Goal: Information Seeking & Learning: Understand process/instructions

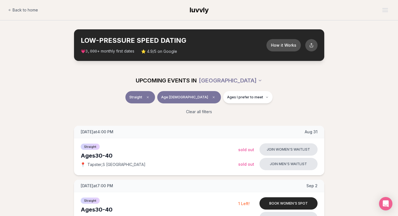
click at [114, 50] on span "💗 3,000 + monthly first dates" at bounding box center [108, 51] width 54 height 6
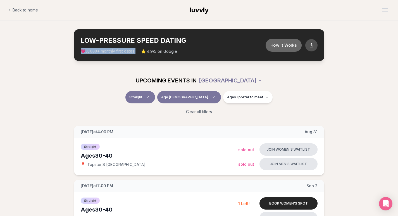
click at [278, 46] on button "How it Works" at bounding box center [283, 45] width 36 height 13
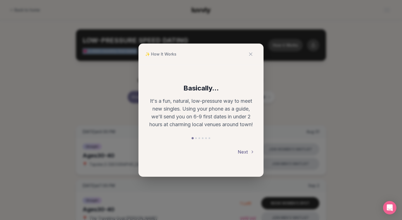
click at [246, 152] on button "Next" at bounding box center [246, 152] width 17 height 12
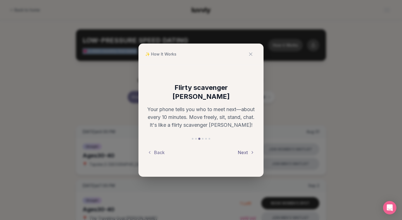
click at [248, 147] on button "Next" at bounding box center [246, 152] width 17 height 12
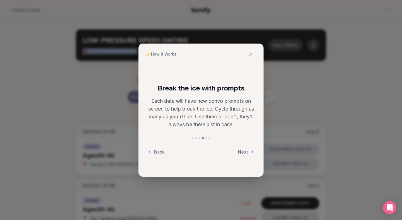
click at [248, 150] on button "Next" at bounding box center [246, 152] width 17 height 12
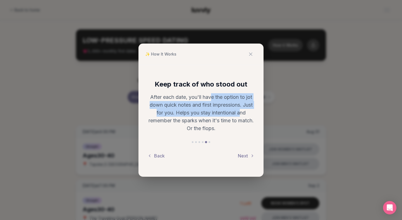
drag, startPoint x: 211, startPoint y: 99, endPoint x: 242, endPoint y: 117, distance: 35.3
click at [242, 117] on p "After each date, you'll have the option to jot down quick notes and first impre…" at bounding box center [201, 112] width 107 height 39
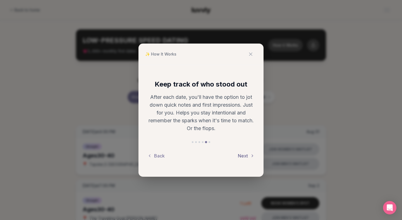
click at [245, 159] on button "Next" at bounding box center [246, 156] width 17 height 12
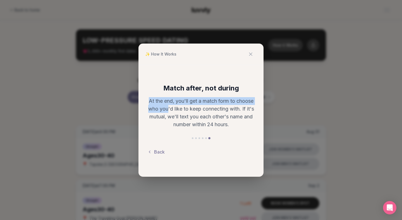
drag, startPoint x: 148, startPoint y: 99, endPoint x: 167, endPoint y: 111, distance: 22.6
click at [167, 111] on p "At the end, you'll get a match form to choose who you'd like to keep connecting…" at bounding box center [201, 112] width 107 height 31
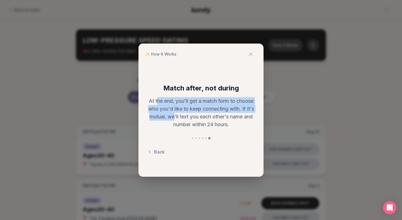
drag, startPoint x: 155, startPoint y: 100, endPoint x: 173, endPoint y: 116, distance: 24.2
click at [173, 116] on p "At the end, you'll get a match form to choose who you'd like to keep connecting…" at bounding box center [201, 112] width 107 height 31
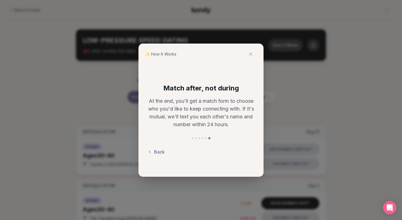
click at [158, 149] on button "Back" at bounding box center [156, 152] width 17 height 12
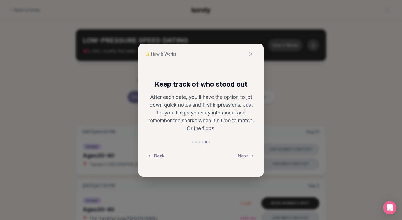
click at [158, 149] on div "Keep track of who stood out After each date, you'll have the option to jot down…" at bounding box center [201, 121] width 125 height 112
click at [158, 154] on button "Back" at bounding box center [156, 156] width 17 height 12
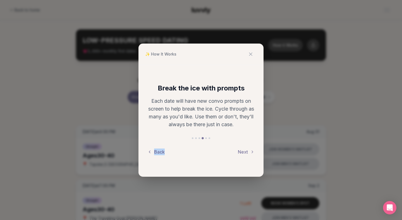
click at [158, 154] on button "Back" at bounding box center [156, 152] width 17 height 12
click at [158, 154] on div "Break the ice with prompts Each date will have new convo prompts on screen to h…" at bounding box center [201, 121] width 125 height 112
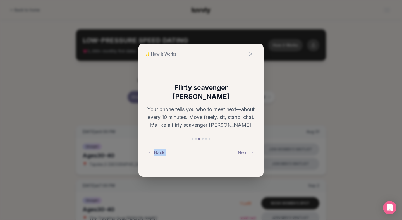
click at [158, 154] on div "Flirty scavenger [PERSON_NAME] Your phone tells you who to meet next—about ever…" at bounding box center [201, 121] width 125 height 112
click at [157, 152] on button "Back" at bounding box center [156, 152] width 17 height 12
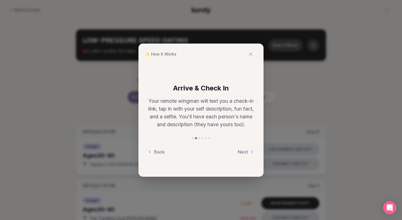
click at [231, 167] on div "Arrive & Check In Your remote wingman will text you a check-in link, tap in wit…" at bounding box center [201, 121] width 125 height 112
click at [244, 151] on button "Next" at bounding box center [246, 152] width 17 height 12
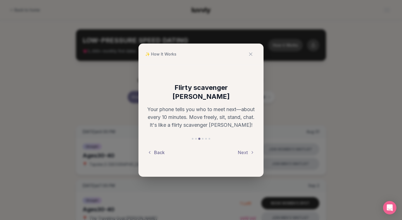
click at [159, 146] on button "Back" at bounding box center [156, 152] width 17 height 12
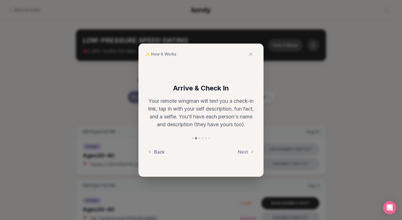
click at [159, 144] on div "Arrive & Check In Your remote wingman will text you a check-in link, tap in wit…" at bounding box center [201, 121] width 125 height 112
click at [158, 154] on button "Back" at bounding box center [156, 152] width 17 height 12
click at [77, 85] on div "✨ How It Works Basically... It's a fun, natural, low-pressure way to meet new s…" at bounding box center [201, 110] width 402 height 220
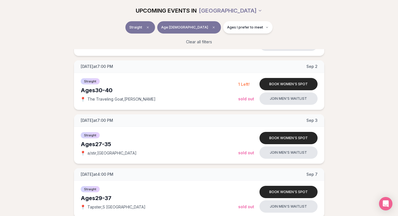
scroll to position [120, 0]
